Goal: Entertainment & Leisure: Consume media (video, audio)

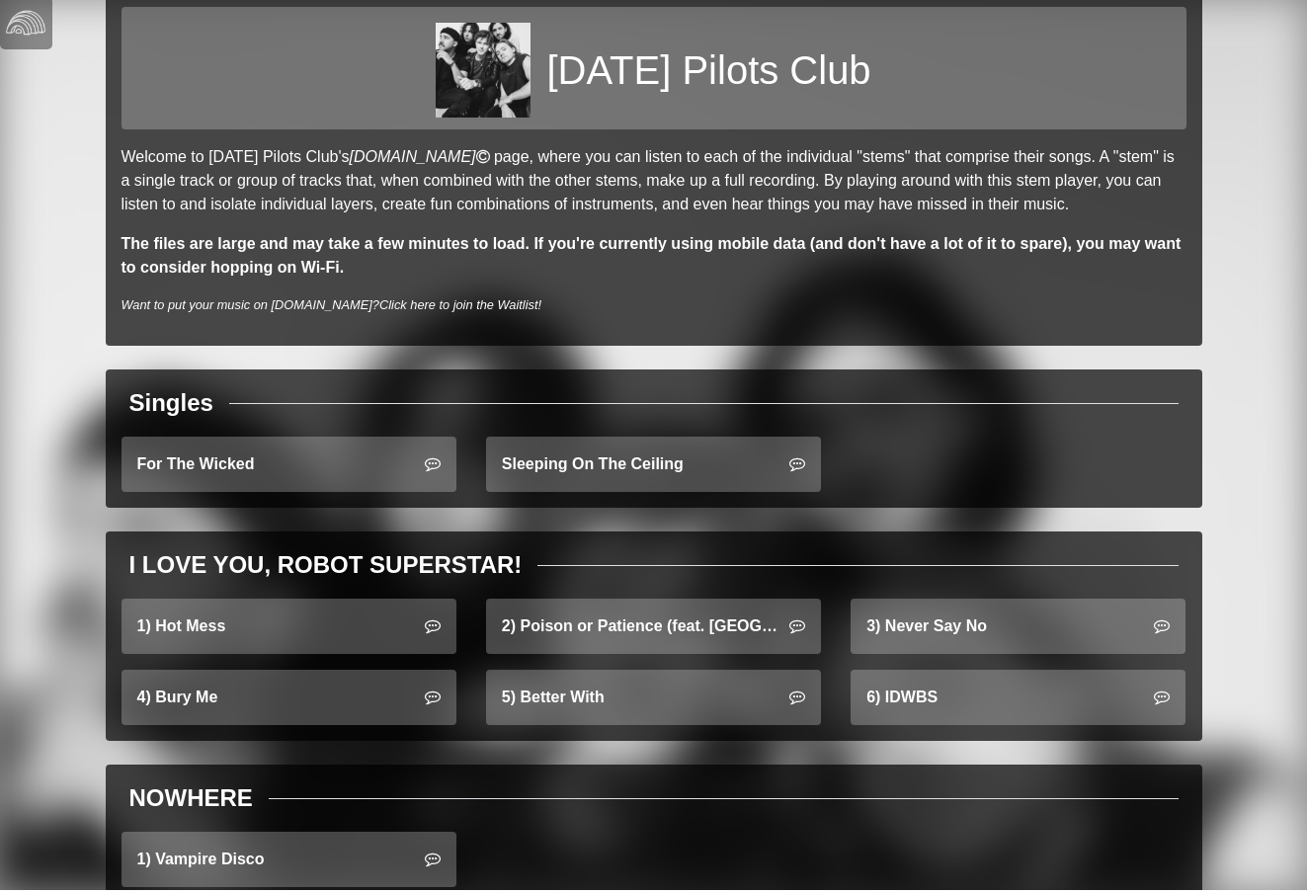
scroll to position [53, 0]
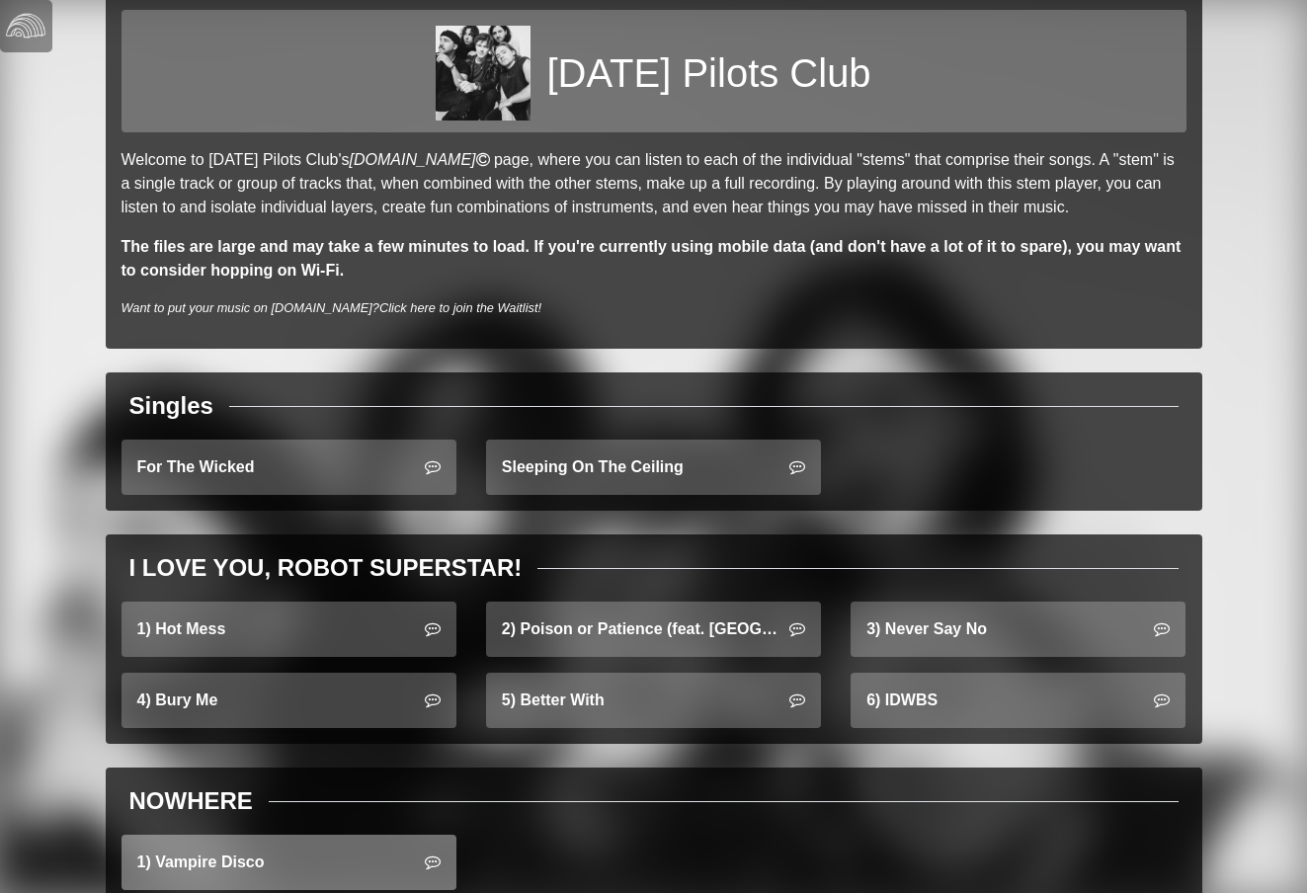
click at [228, 874] on link "1) Vampire Disco" at bounding box center [288, 862] width 335 height 55
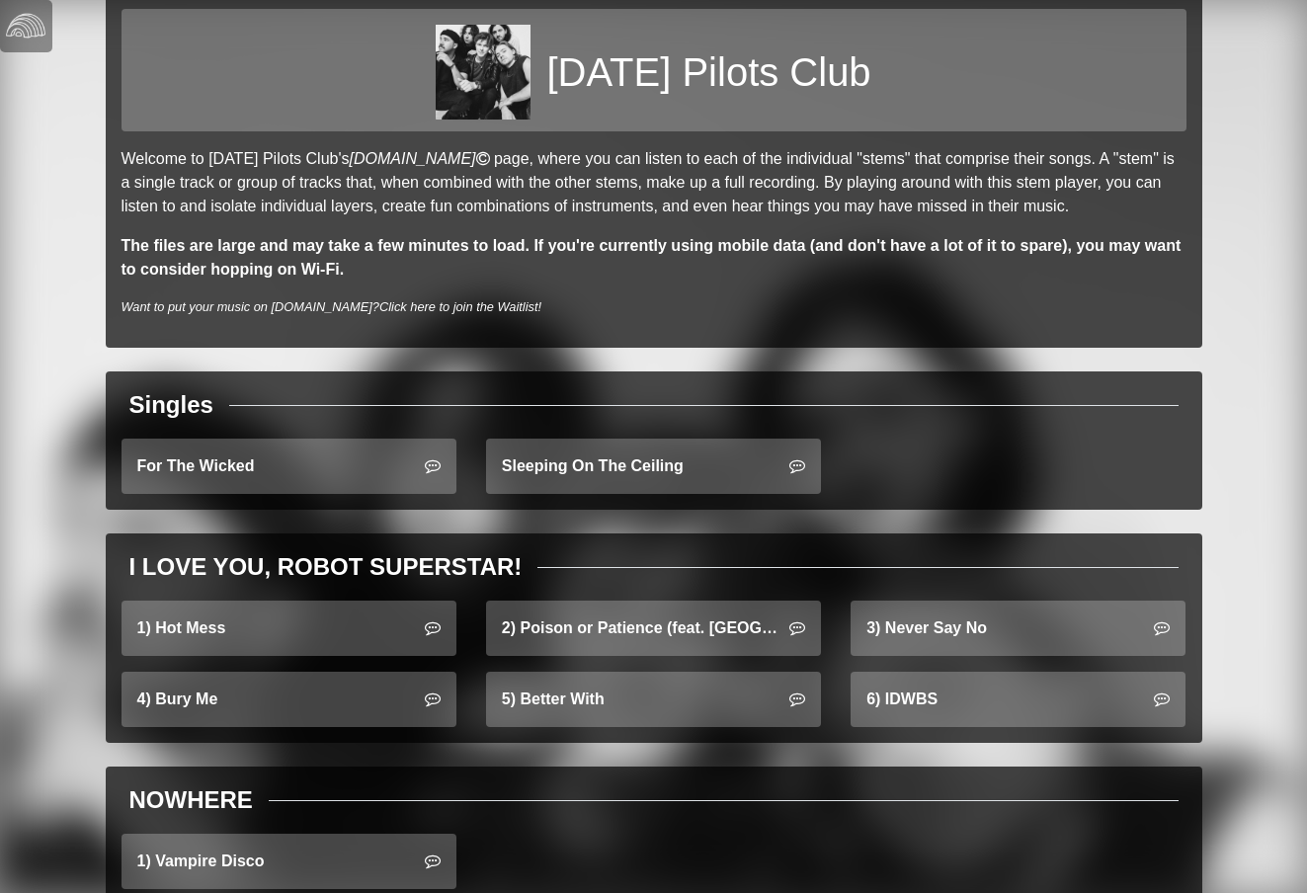
scroll to position [53, 0]
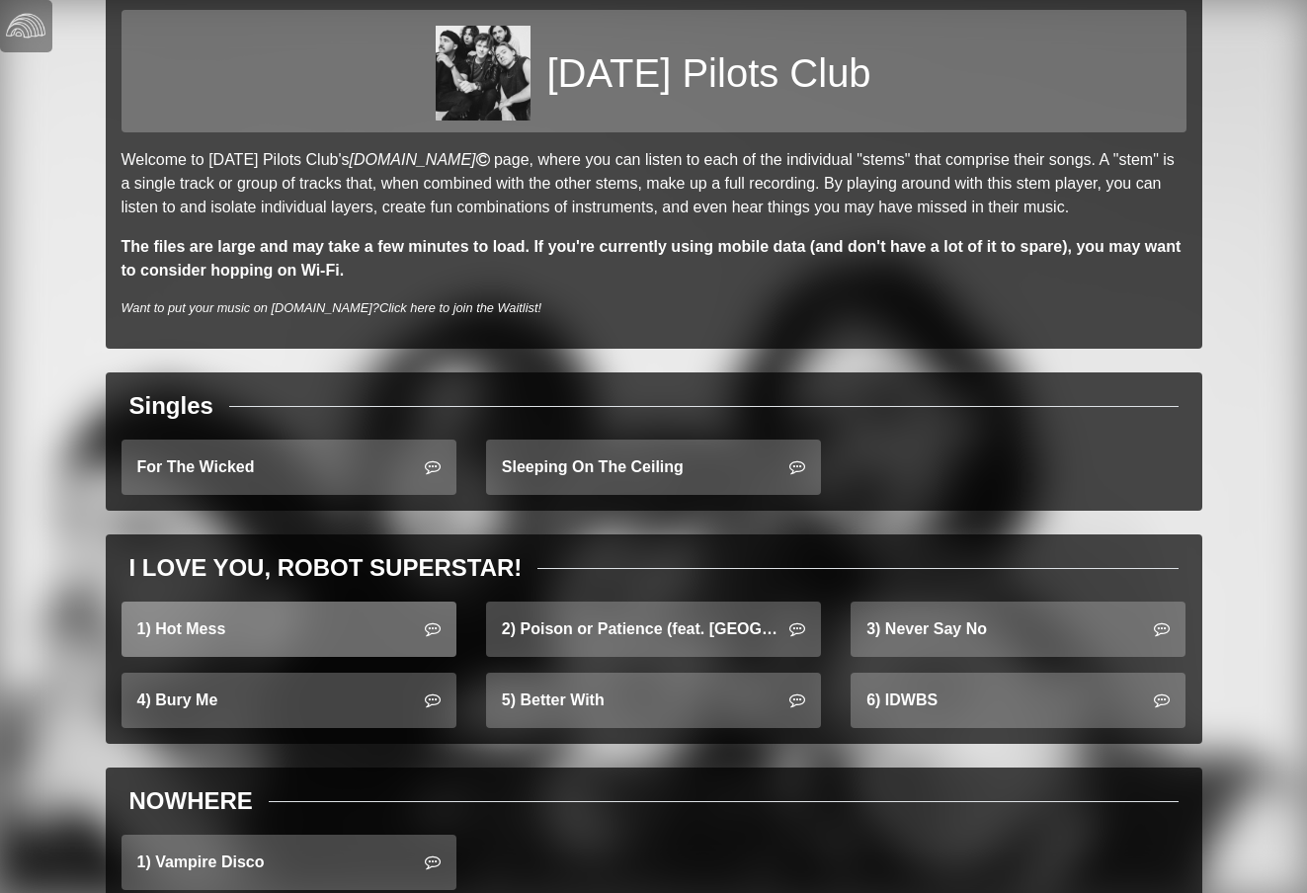
click at [175, 613] on link "1) Hot Mess" at bounding box center [288, 628] width 335 height 55
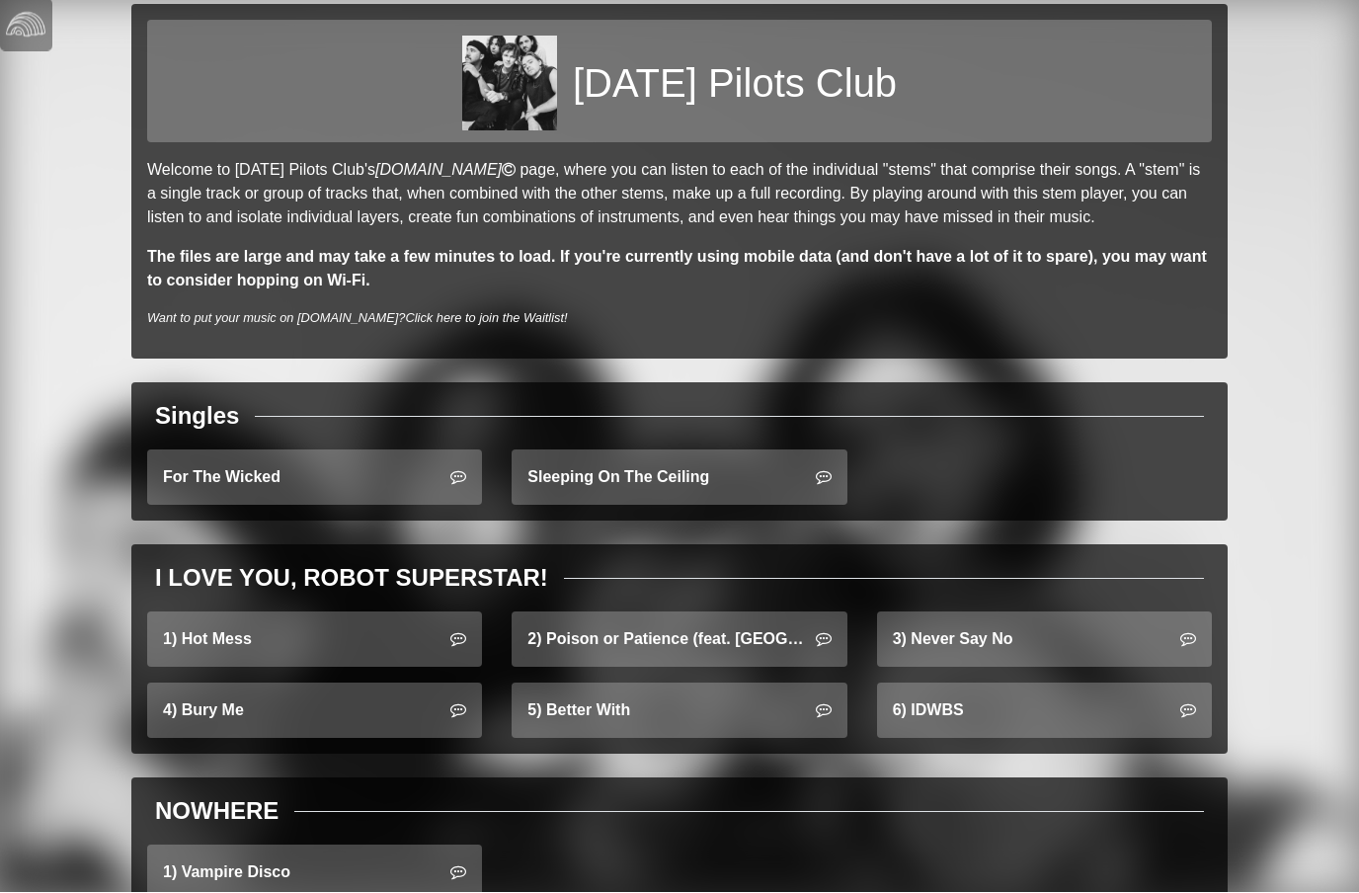
scroll to position [42, 0]
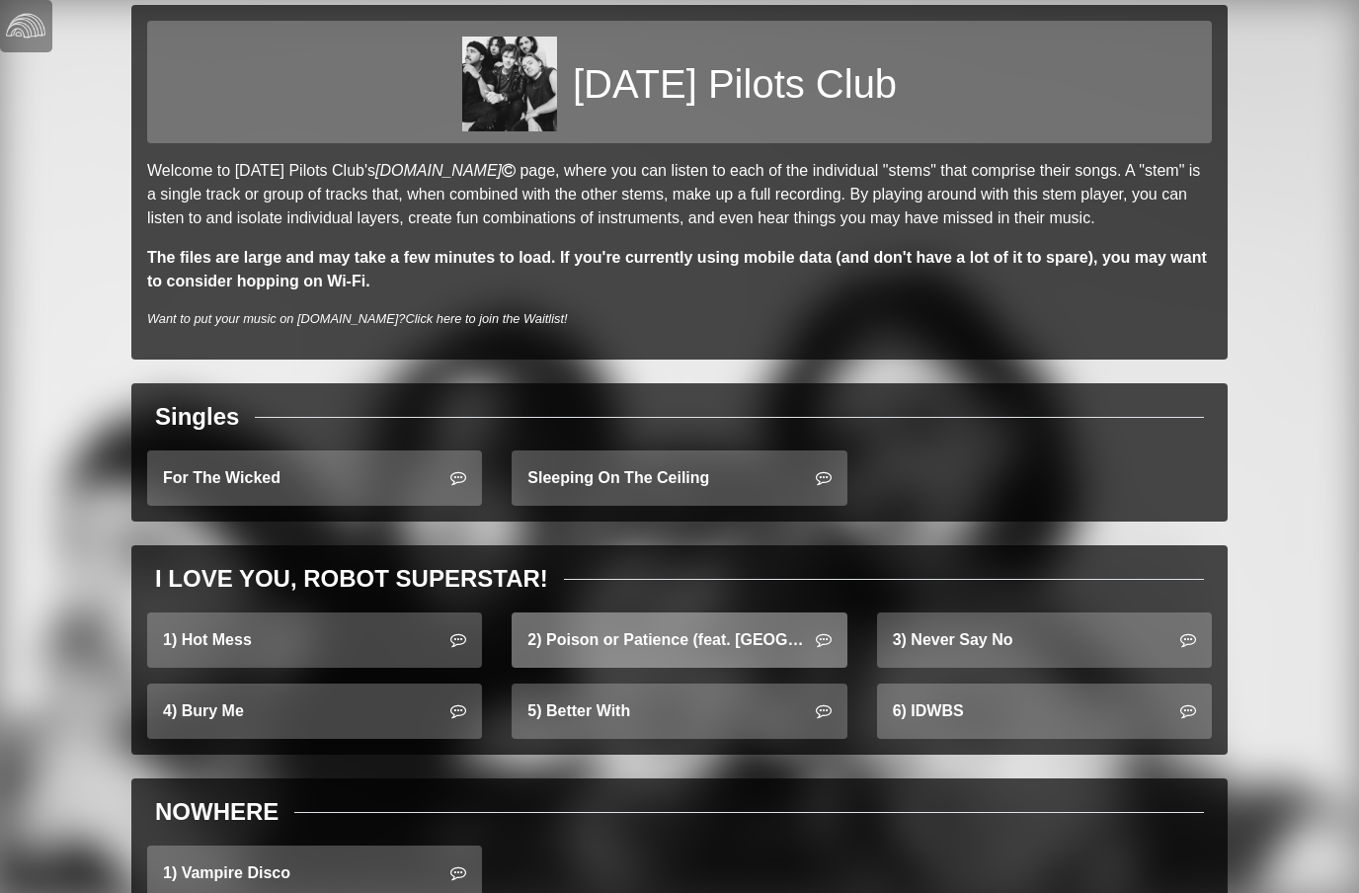
click at [568, 640] on link "2) Poison or Patience (feat. [GEOGRAPHIC_DATA])" at bounding box center [679, 639] width 335 height 55
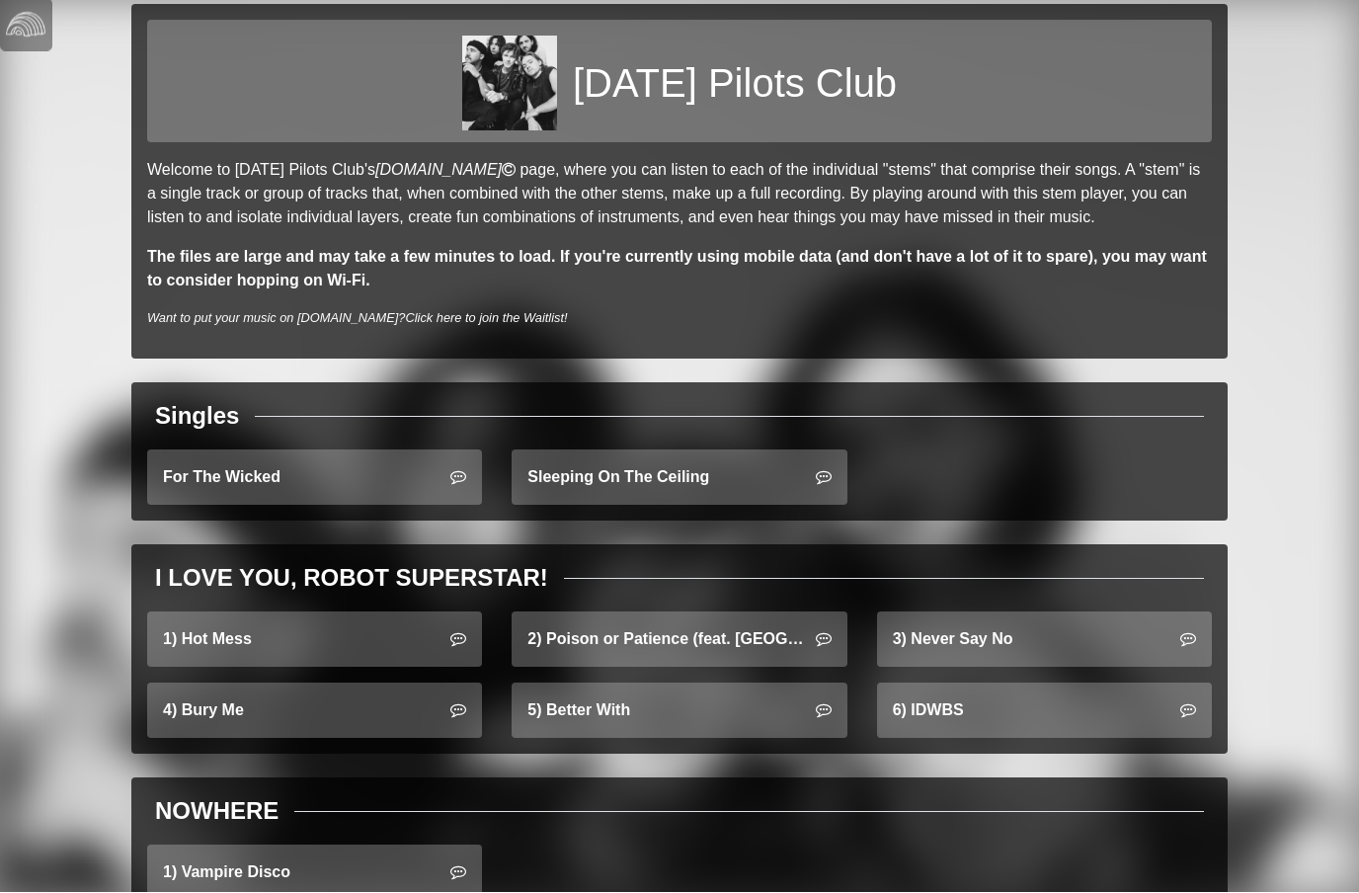
scroll to position [42, 0]
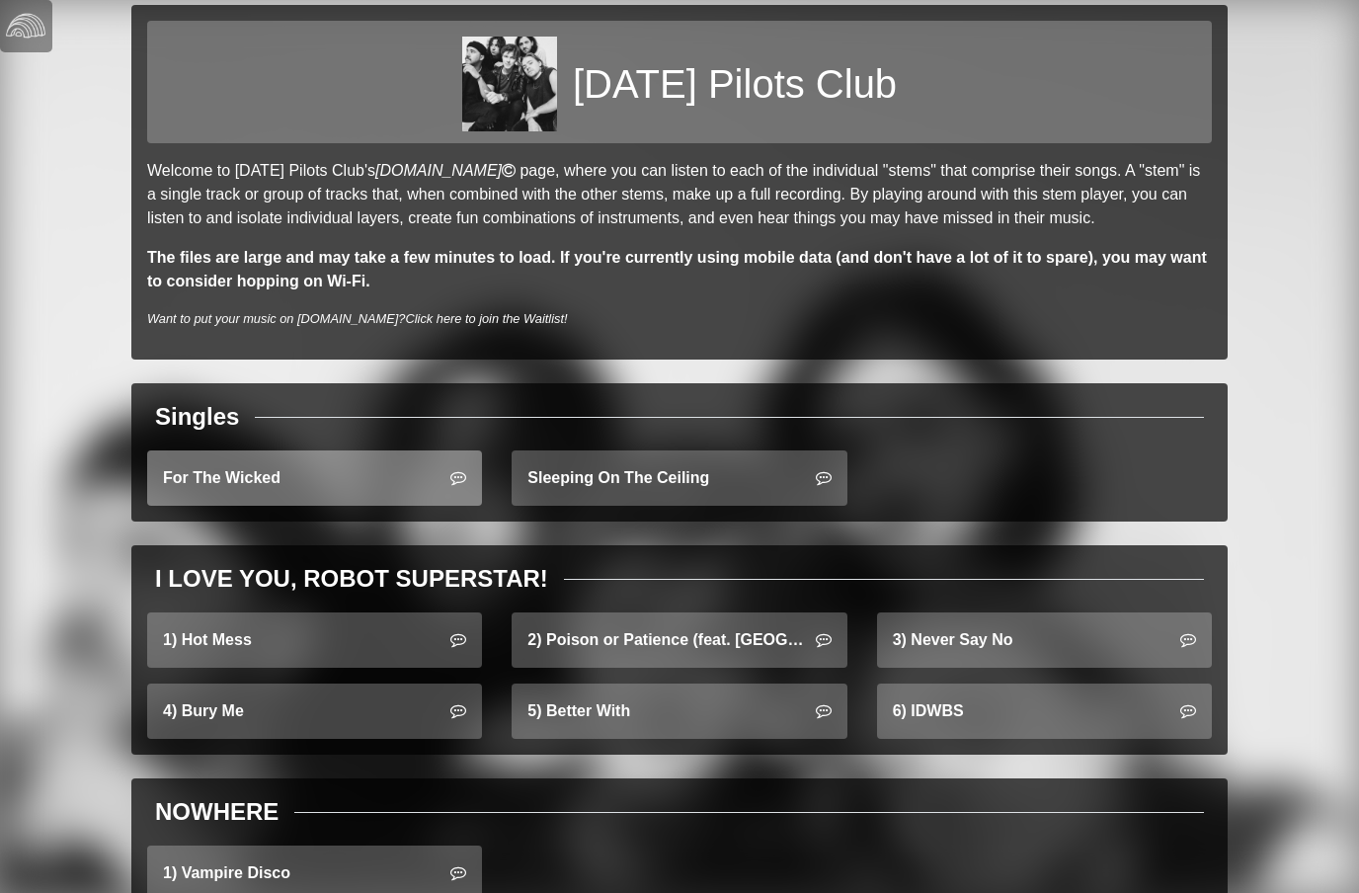
click at [222, 484] on link "For The Wicked" at bounding box center [314, 477] width 335 height 55
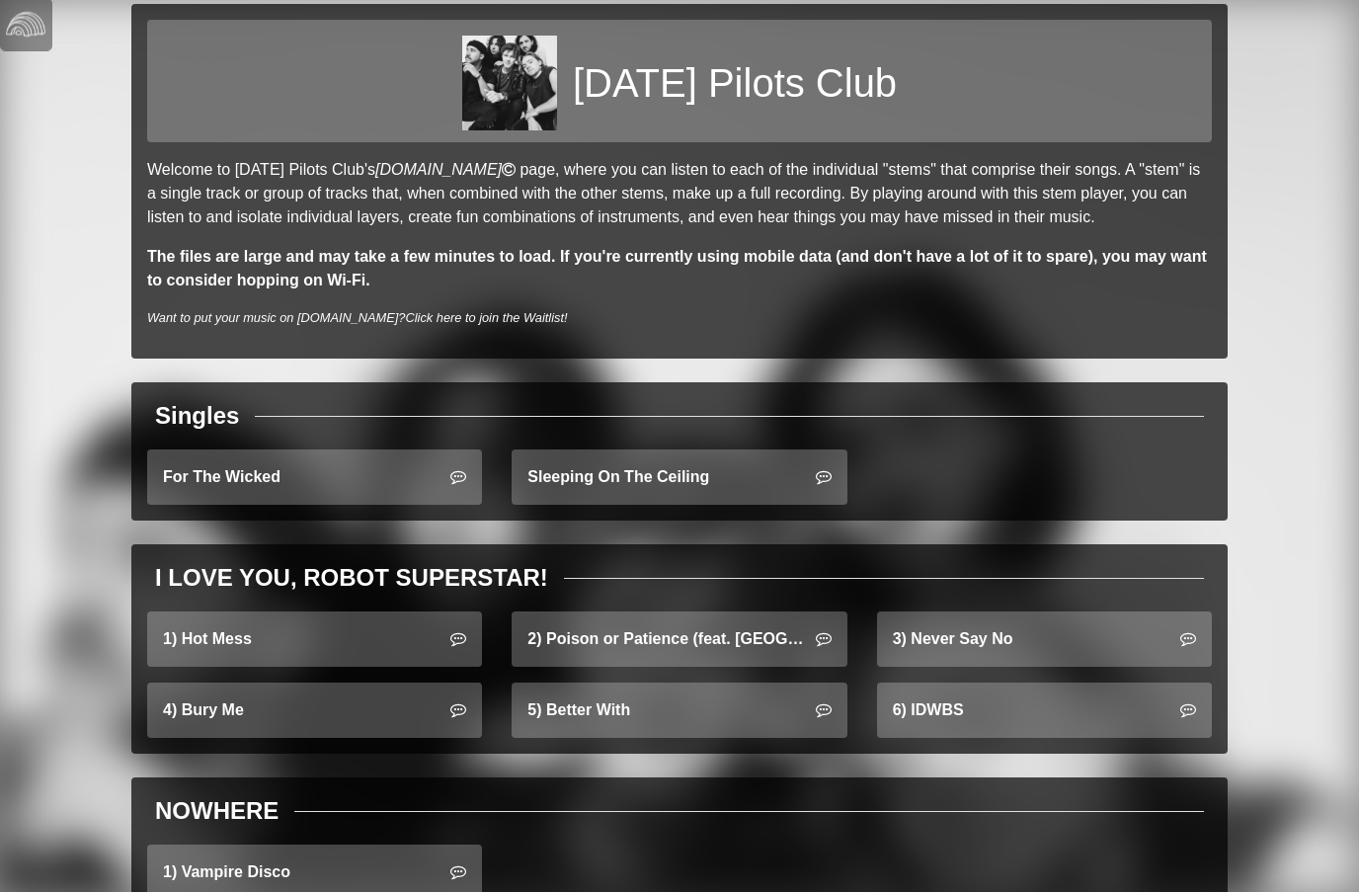
scroll to position [42, 0]
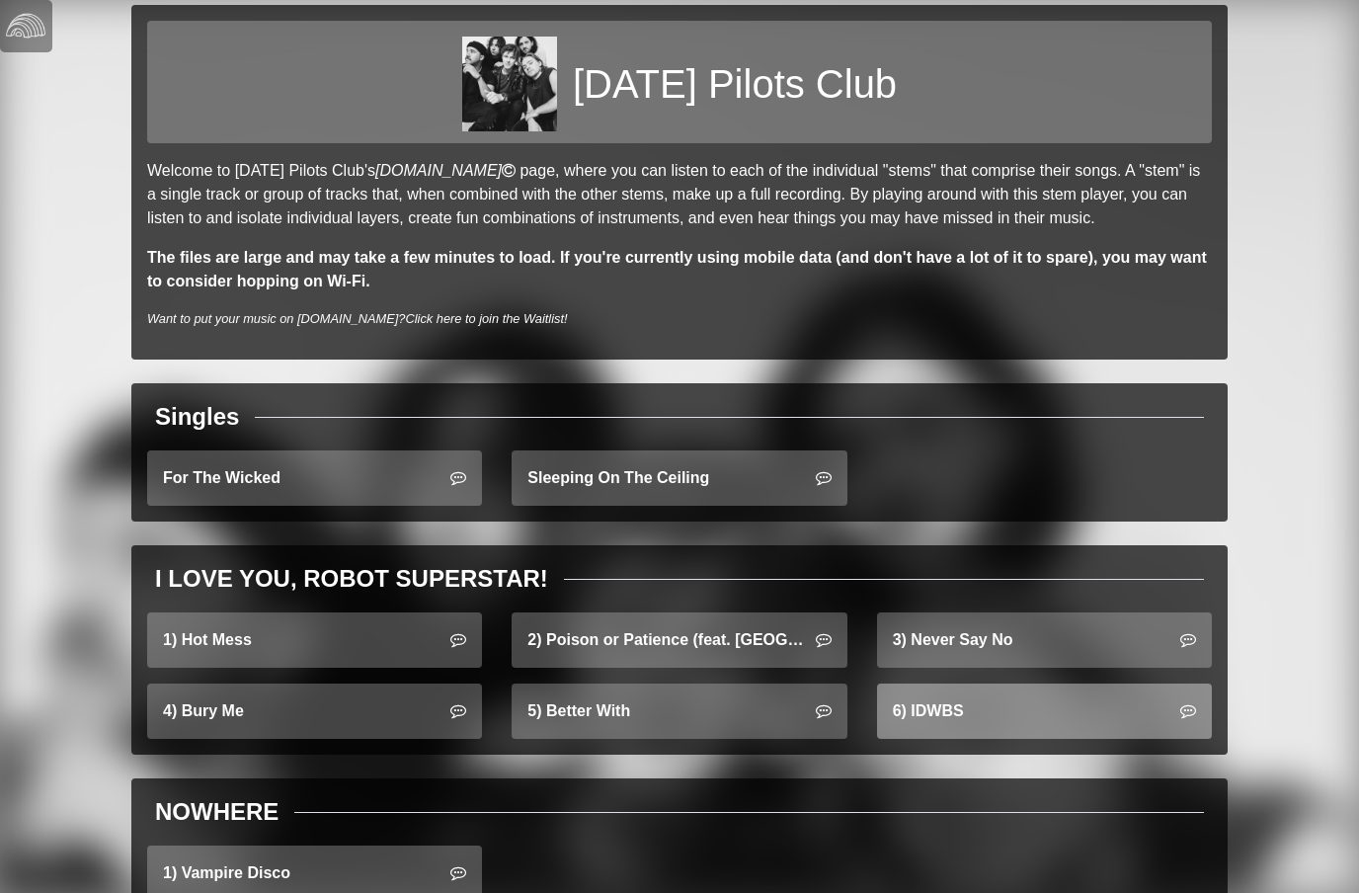
click at [942, 723] on link "6) IDWBS" at bounding box center [1044, 710] width 335 height 55
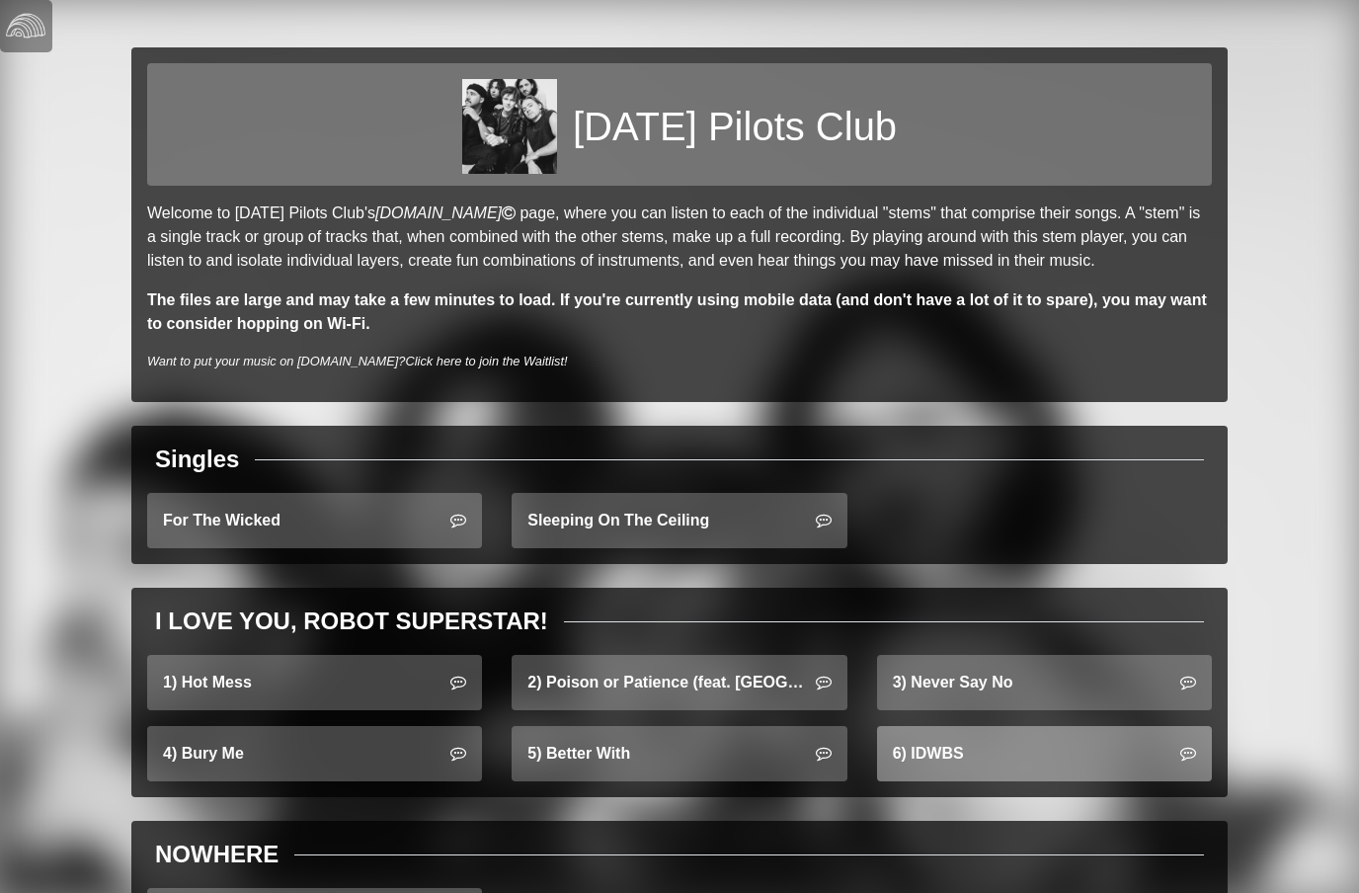
scroll to position [116, 0]
